Goal: Information Seeking & Learning: Learn about a topic

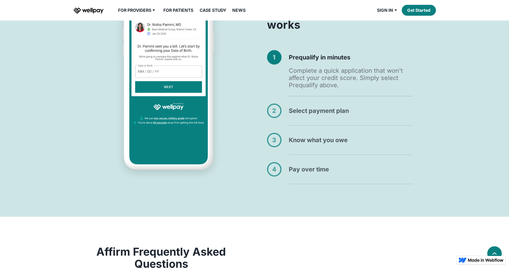
scroll to position [398, 0]
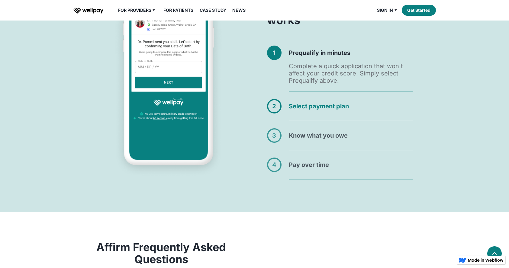
click at [301, 104] on h4 "Select payment plan" at bounding box center [351, 106] width 124 height 15
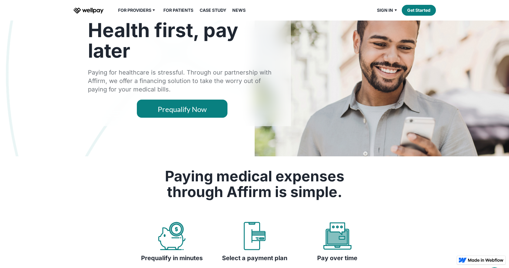
scroll to position [0, 0]
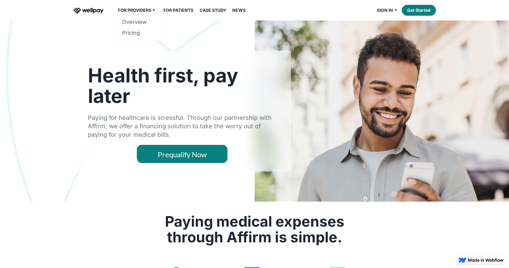
click at [145, 10] on div "For Providers" at bounding box center [134, 10] width 33 height 7
click at [133, 33] on link "Pricing" at bounding box center [140, 32] width 36 height 11
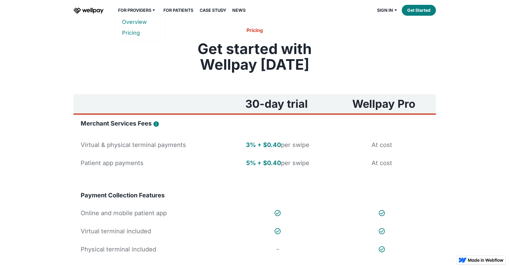
click at [144, 22] on link "Overview" at bounding box center [140, 22] width 36 height 11
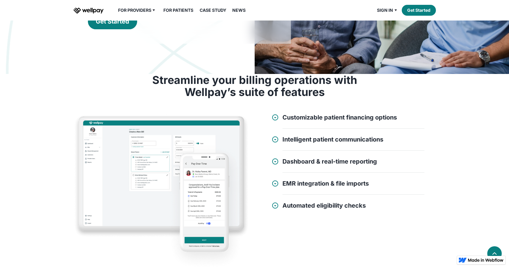
scroll to position [159, 0]
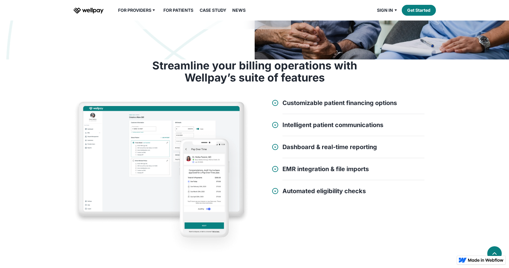
click at [275, 104] on div at bounding box center [275, 102] width 7 height 7
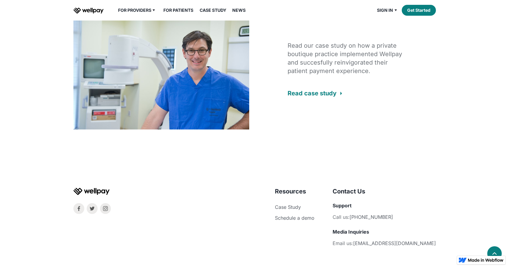
scroll to position [1207, 0]
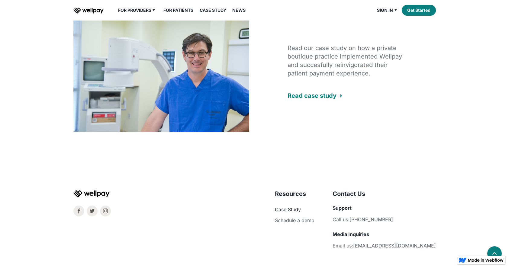
click at [301, 207] on link "Case Study" at bounding box center [288, 210] width 26 height 6
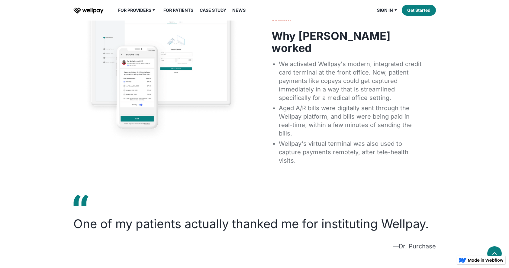
scroll to position [539, 0]
